Goal: Check status: Check status

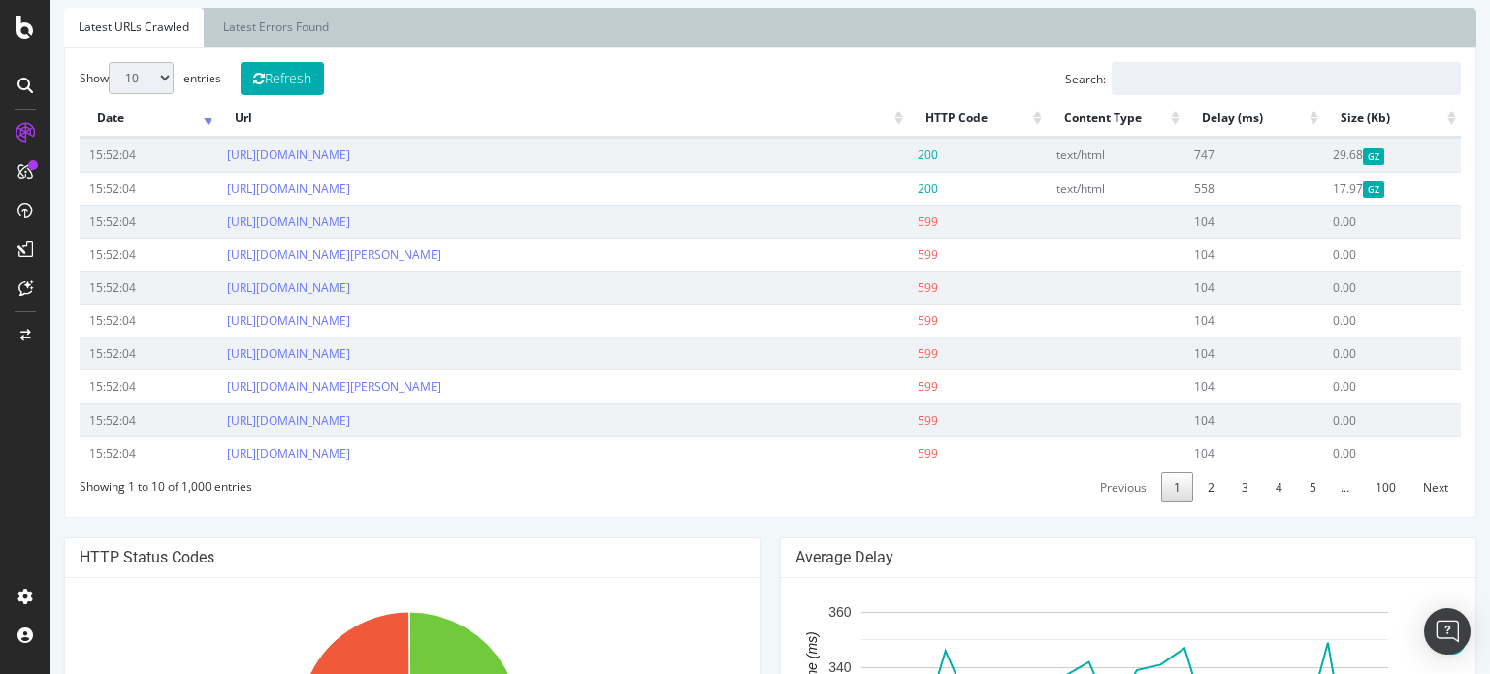
scroll to position [664, 0]
